Goal: Information Seeking & Learning: Learn about a topic

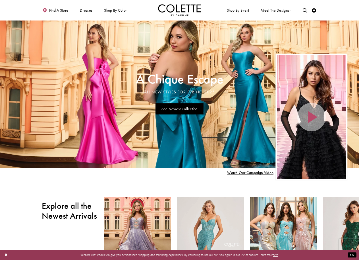
scroll to position [114, 0]
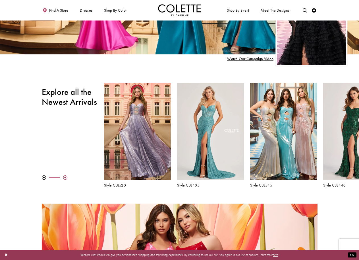
click at [65, 177] on div at bounding box center [65, 177] width 4 height 4
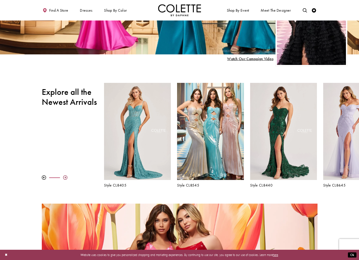
click at [65, 177] on div at bounding box center [65, 177] width 4 height 4
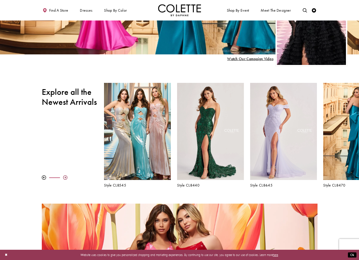
click at [65, 177] on div at bounding box center [65, 177] width 4 height 4
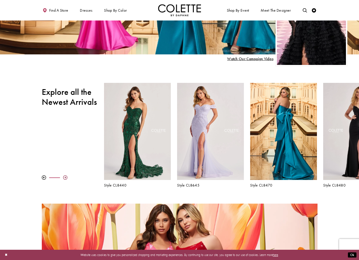
click at [65, 177] on div at bounding box center [65, 177] width 4 height 4
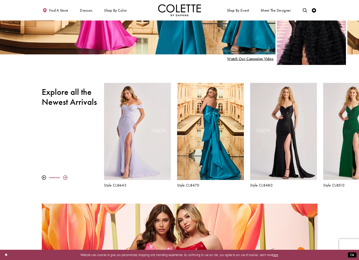
click at [65, 177] on div at bounding box center [65, 177] width 4 height 4
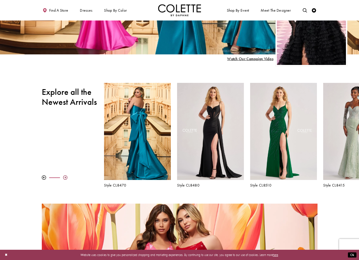
click at [65, 177] on div at bounding box center [65, 177] width 4 height 4
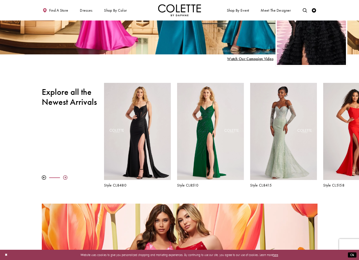
click at [65, 177] on div at bounding box center [65, 177] width 4 height 4
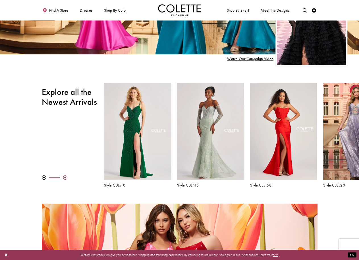
click at [65, 177] on div at bounding box center [65, 177] width 4 height 4
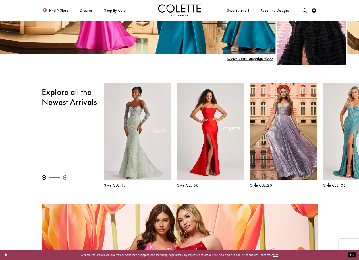
click at [66, 177] on div at bounding box center [65, 177] width 4 height 4
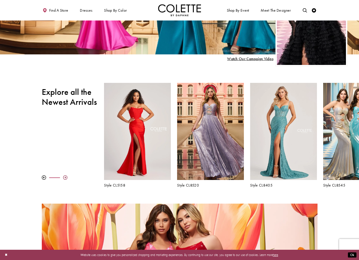
click at [66, 177] on div at bounding box center [65, 177] width 4 height 4
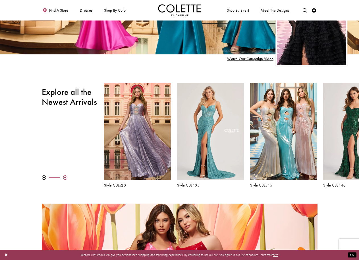
click at [66, 177] on div at bounding box center [65, 177] width 4 height 4
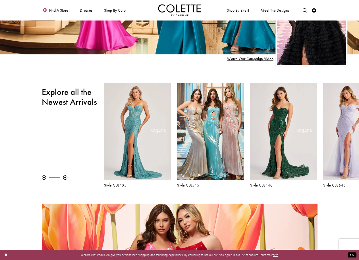
drag, startPoint x: 66, startPoint y: 177, endPoint x: 72, endPoint y: 168, distance: 11.1
click at [66, 177] on div at bounding box center [65, 177] width 4 height 4
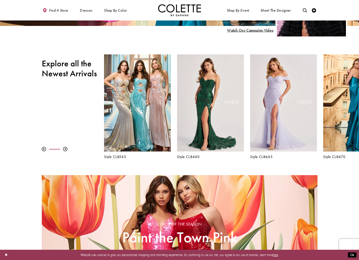
scroll to position [284, 0]
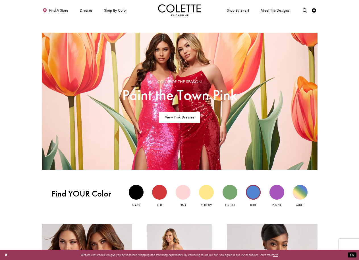
click at [252, 192] on div "Blue view" at bounding box center [253, 192] width 15 height 15
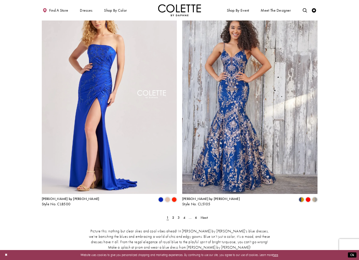
scroll to position [711, 0]
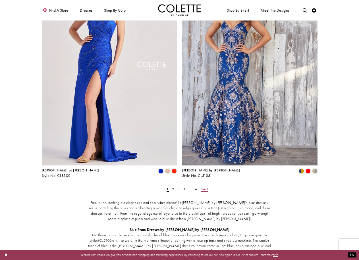
click at [203, 187] on span "Next" at bounding box center [204, 189] width 7 height 5
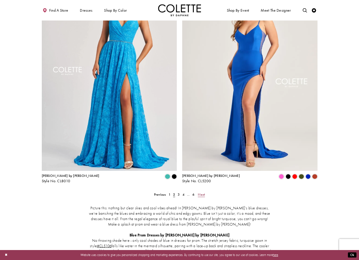
scroll to position [762, 0]
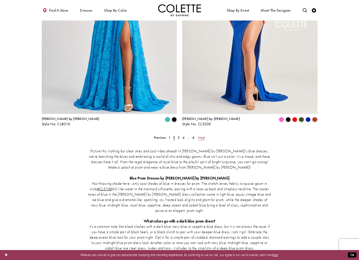
click at [200, 135] on span "Next" at bounding box center [201, 137] width 7 height 5
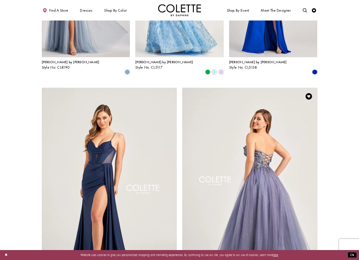
scroll to position [706, 0]
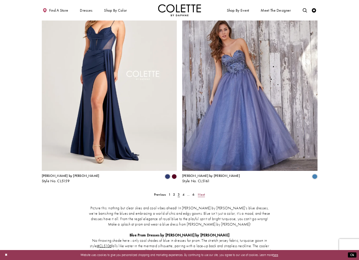
click at [200, 192] on span "Next" at bounding box center [201, 194] width 7 height 5
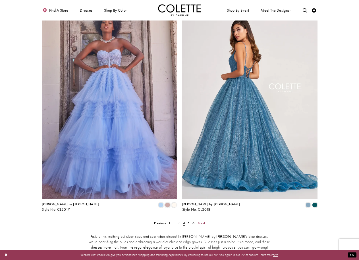
scroll to position [762, 0]
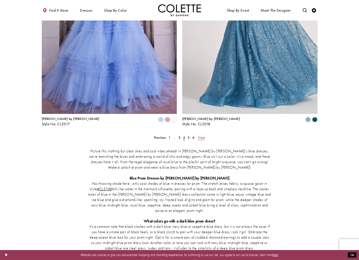
click at [202, 135] on span "Next" at bounding box center [201, 137] width 7 height 5
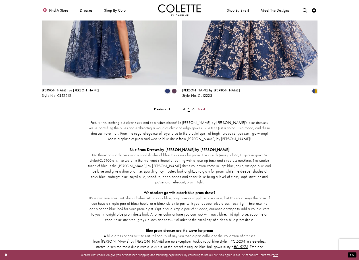
scroll to position [819, 0]
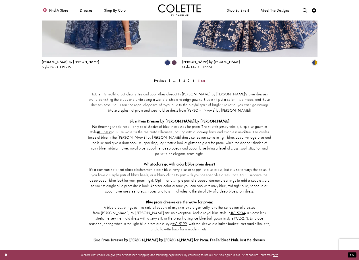
click at [203, 78] on span "Next" at bounding box center [201, 80] width 7 height 5
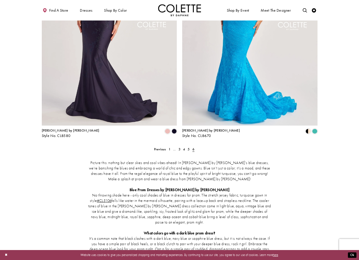
scroll to position [620, 0]
